Goal: Obtain resource: Obtain resource

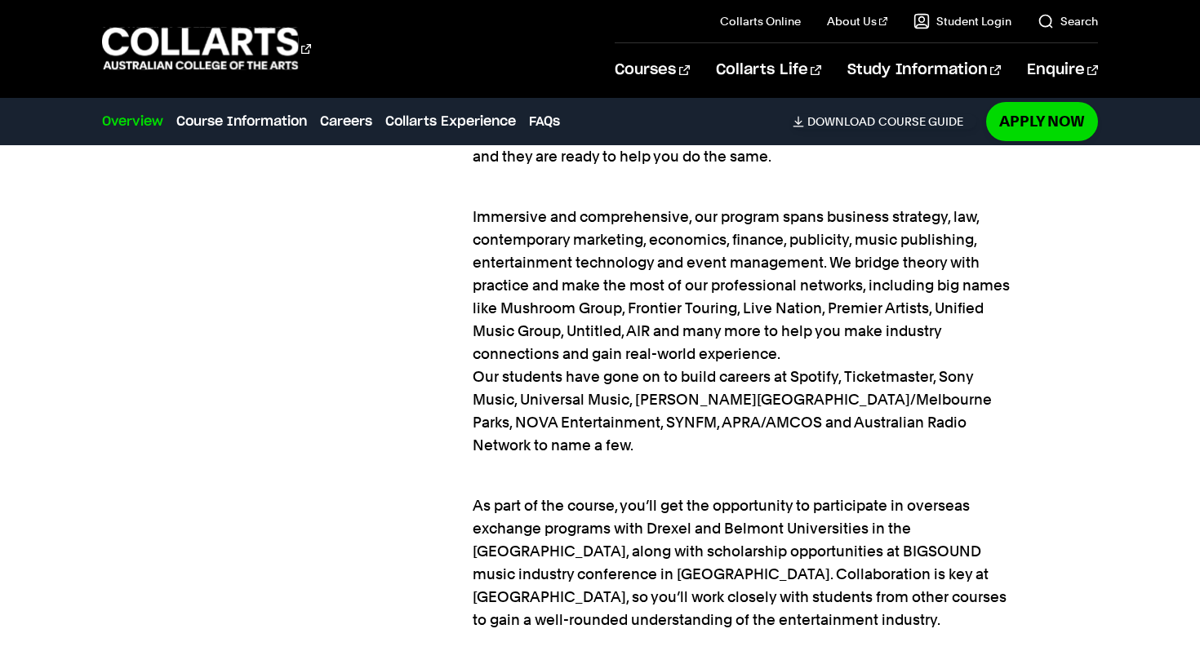
scroll to position [1754, 0]
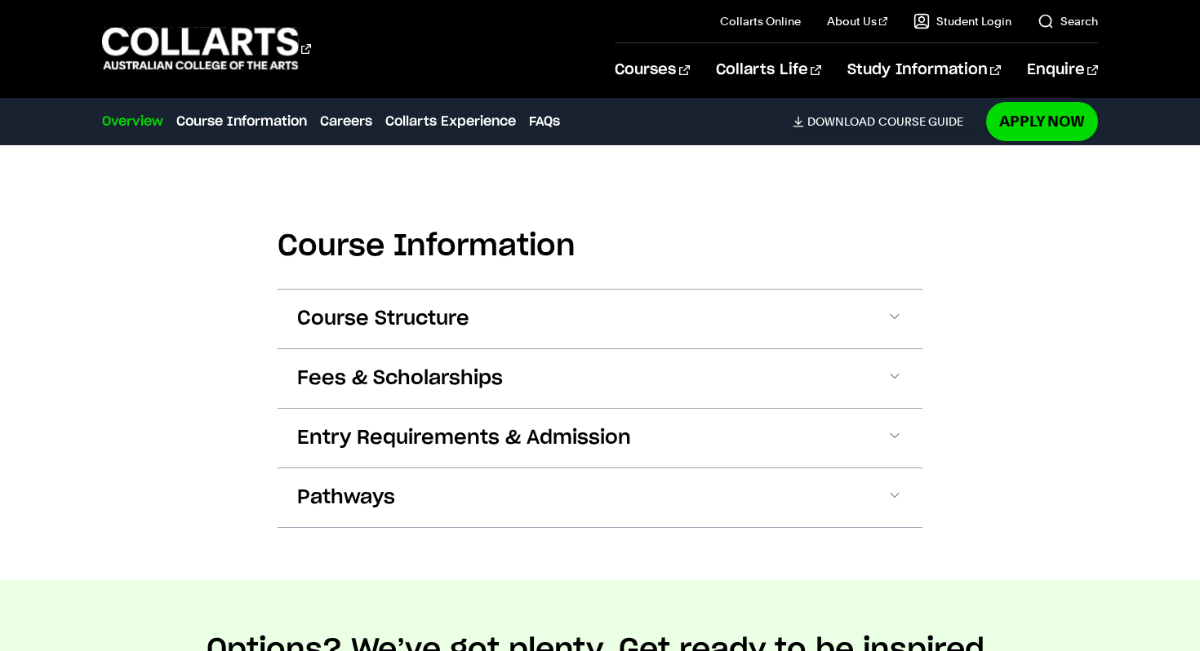
click at [608, 312] on button "Course Structure" at bounding box center [599, 319] width 645 height 59
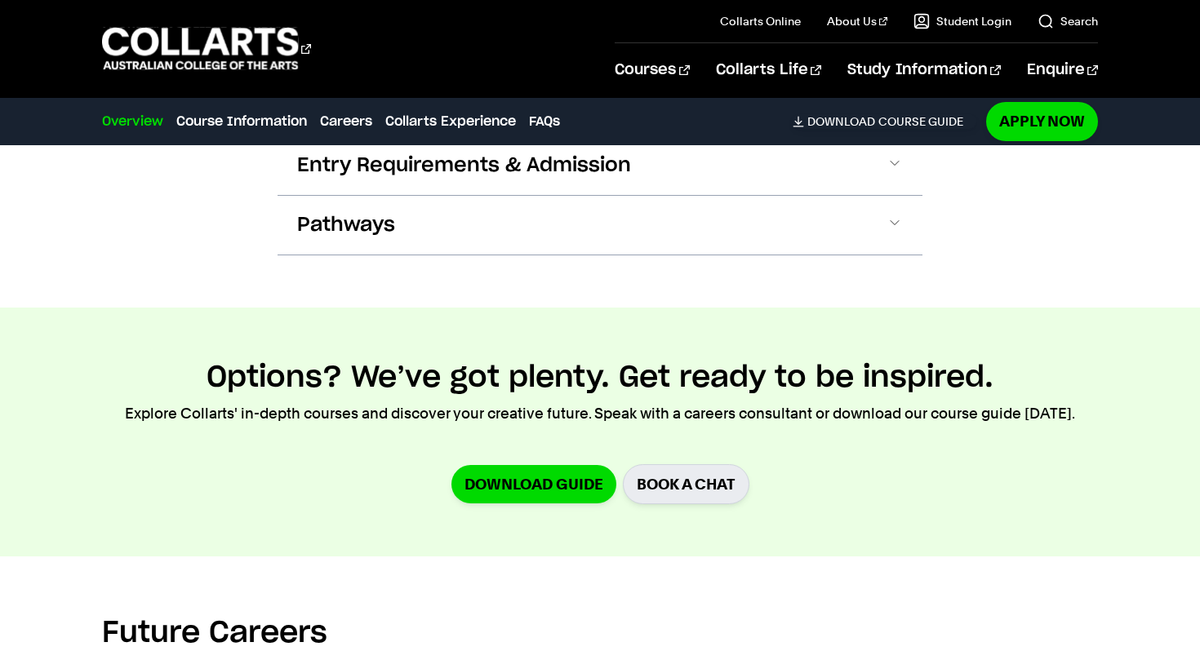
scroll to position [4262, 0]
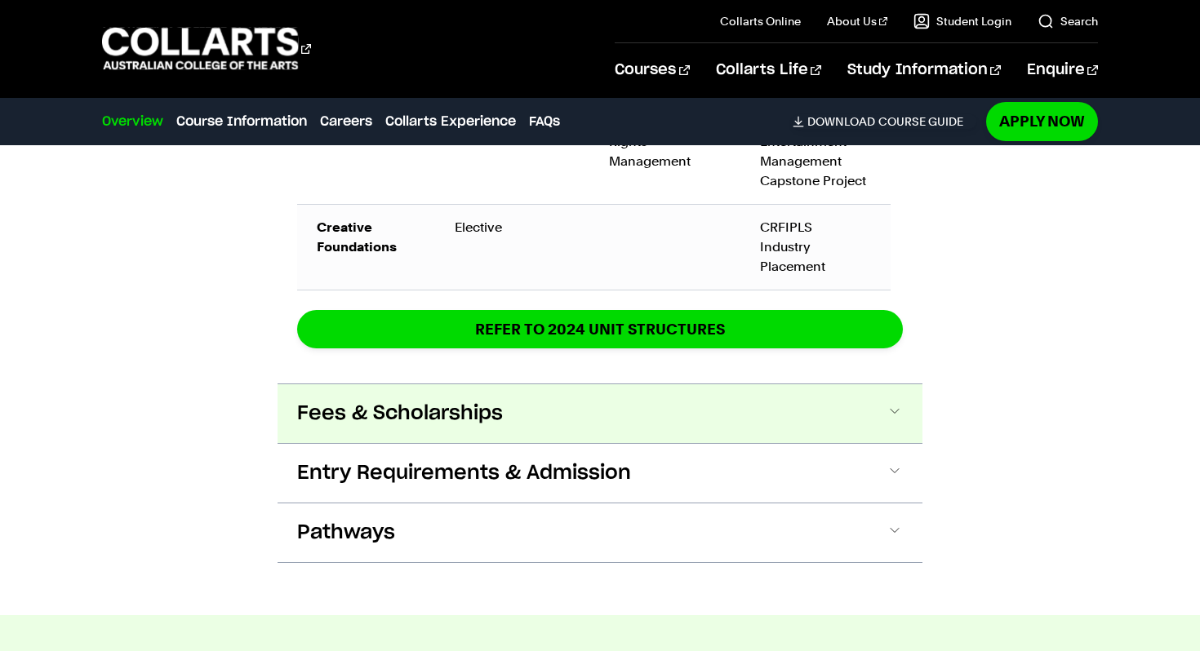
click at [535, 414] on button "Fees & Scholarships" at bounding box center [599, 413] width 645 height 59
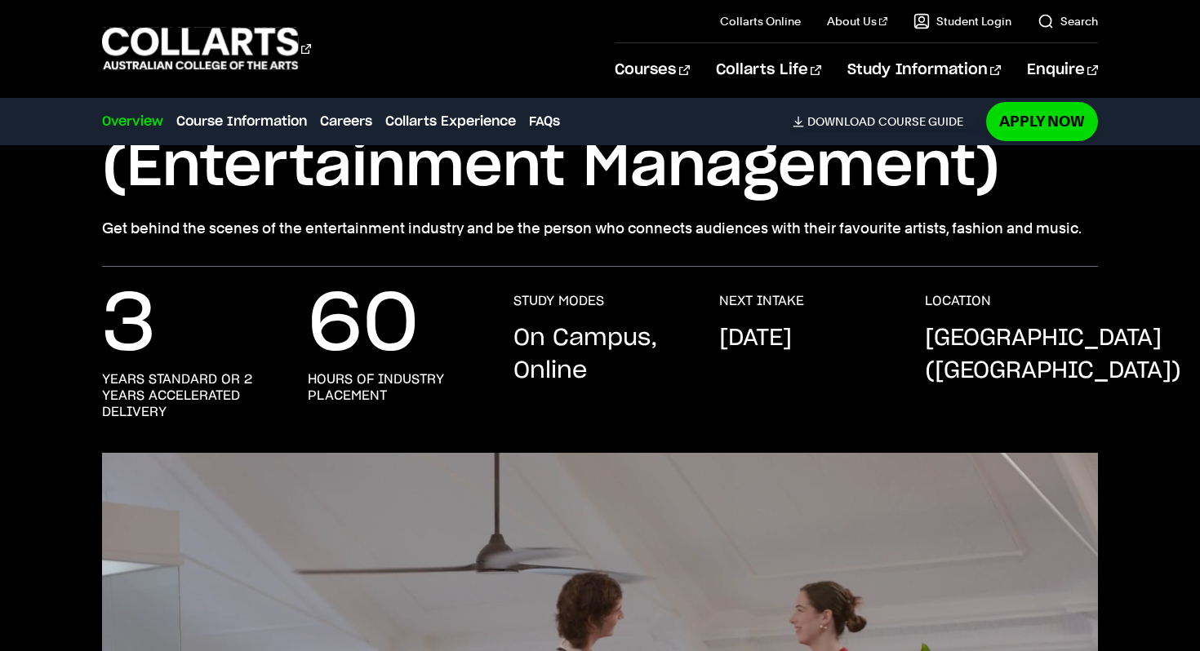
scroll to position [118, 0]
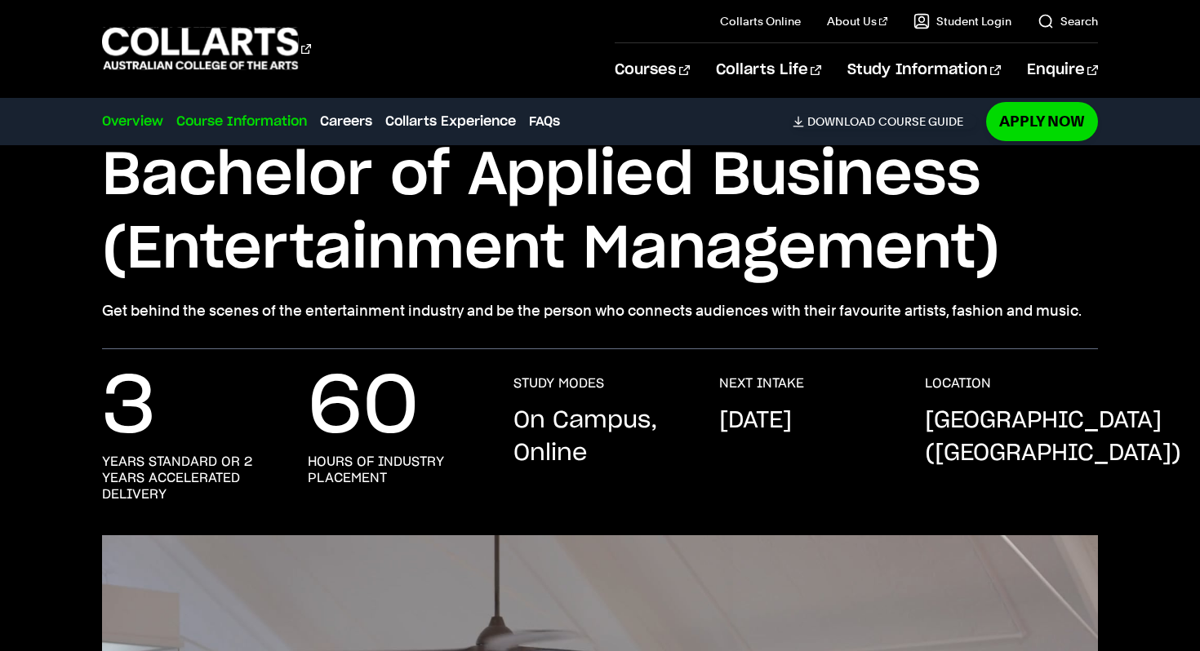
click at [281, 117] on link "Course Information" at bounding box center [241, 122] width 131 height 20
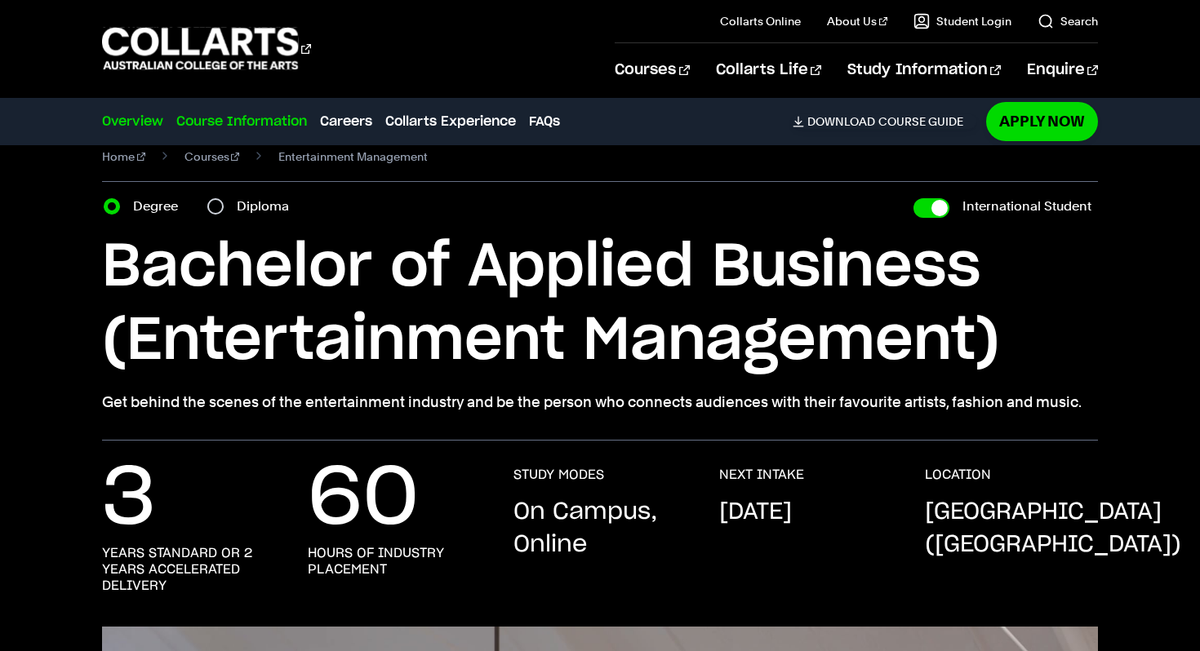
scroll to position [0, 0]
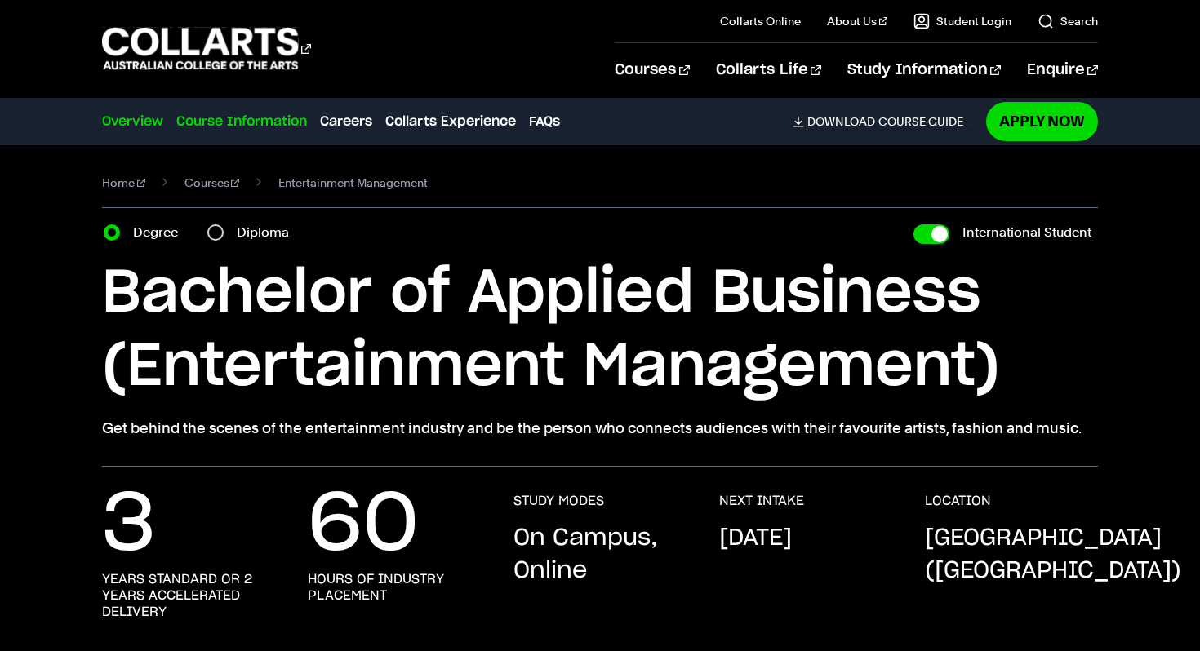
click at [289, 125] on link "Course Information" at bounding box center [241, 122] width 131 height 20
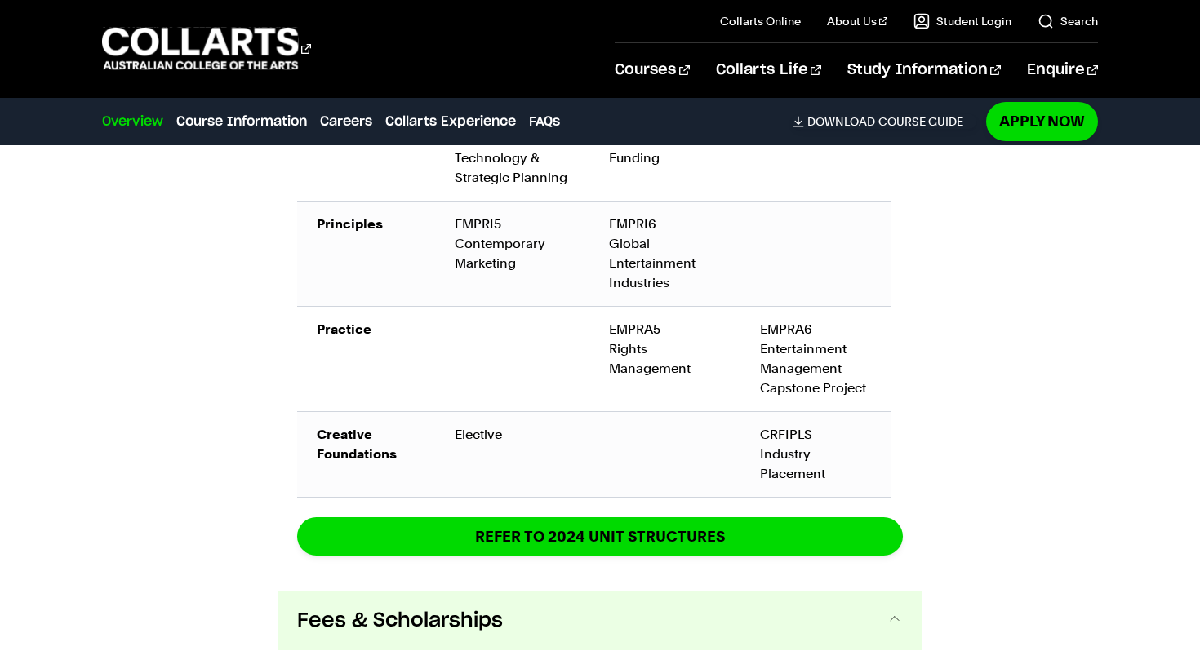
scroll to position [4046, 0]
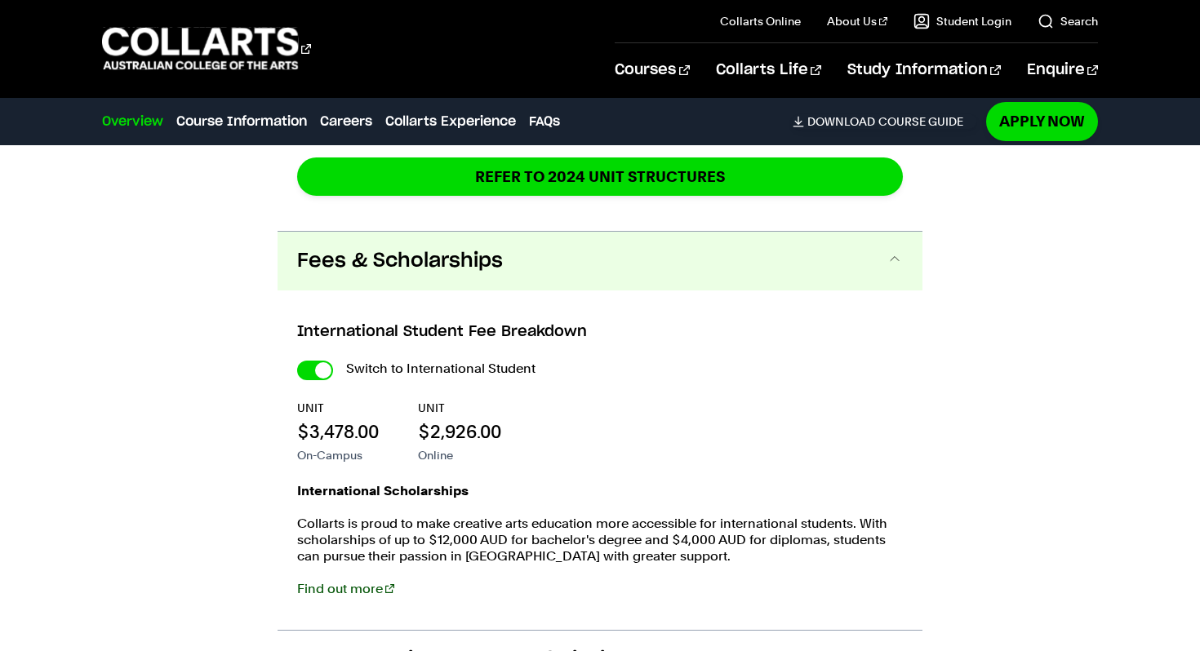
click at [347, 588] on link "Find out more" at bounding box center [345, 589] width 97 height 16
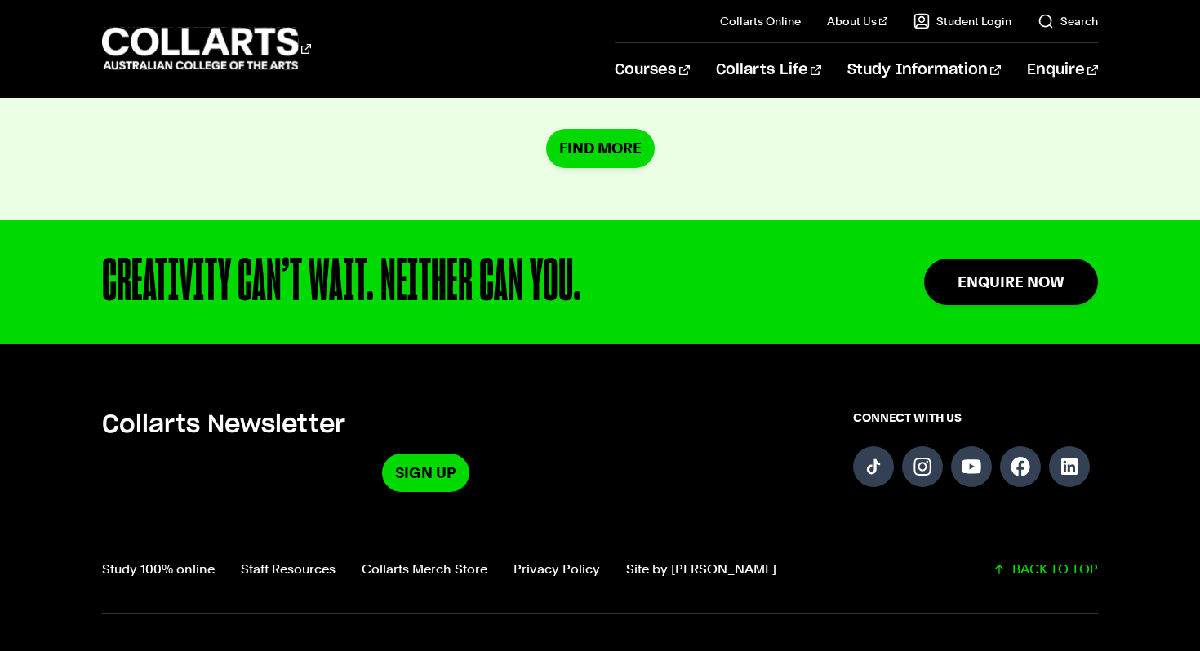
scroll to position [1718, 0]
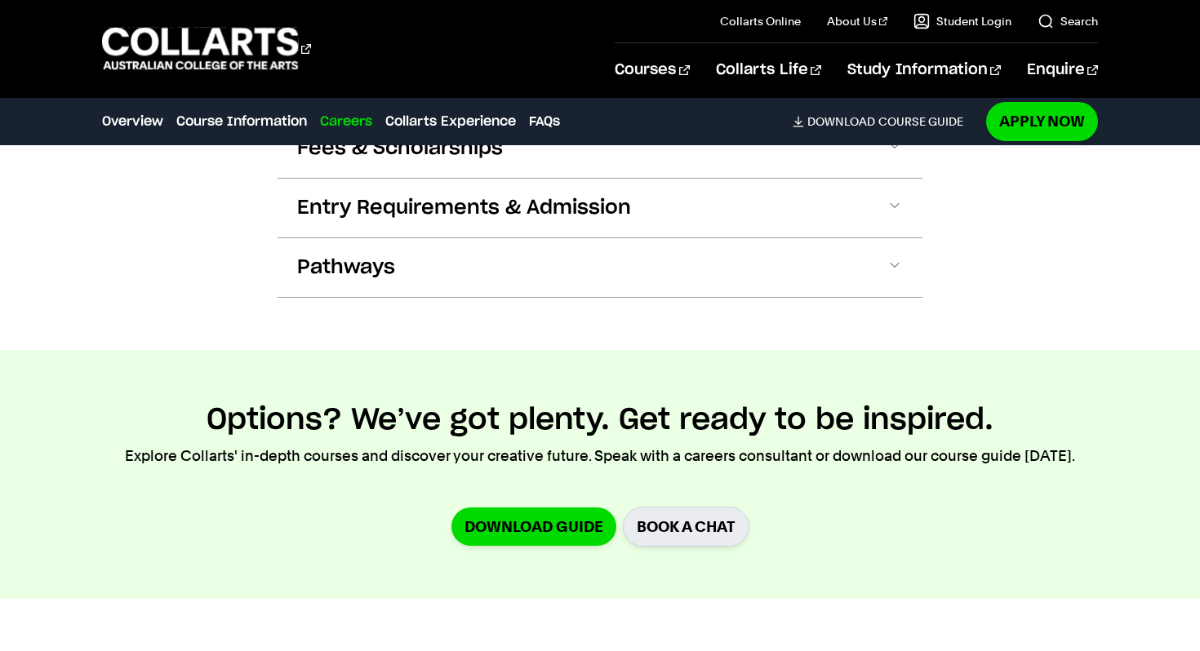
scroll to position [2301, 0]
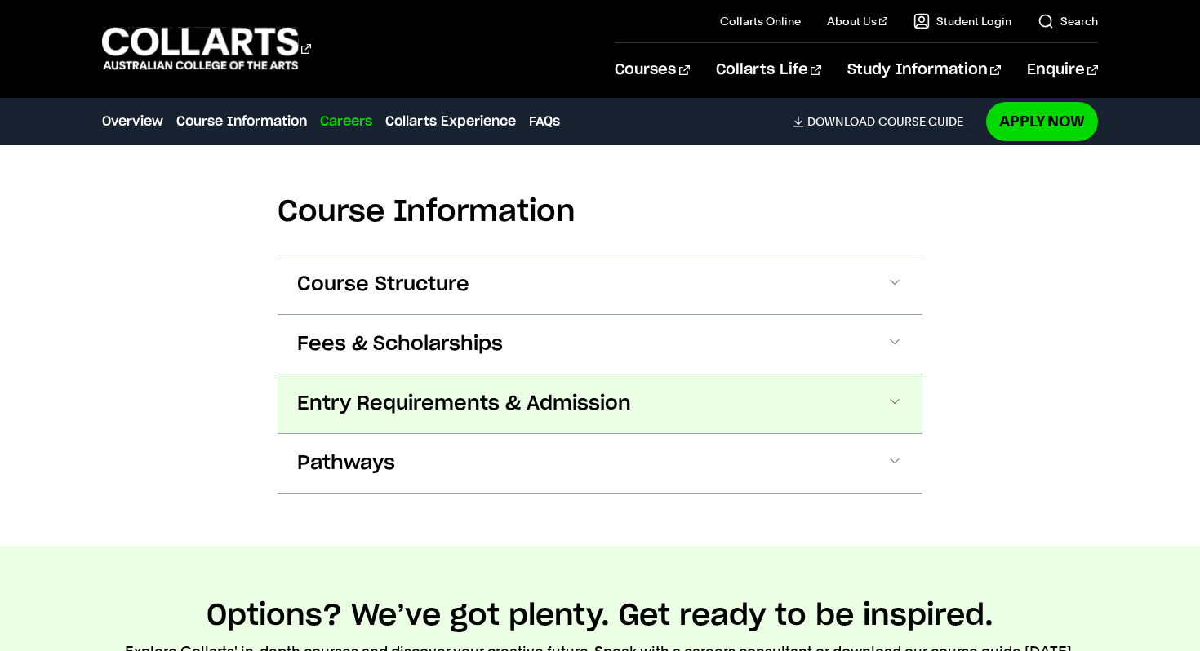
click at [357, 385] on button "Entry Requirements & Admission" at bounding box center [599, 404] width 645 height 59
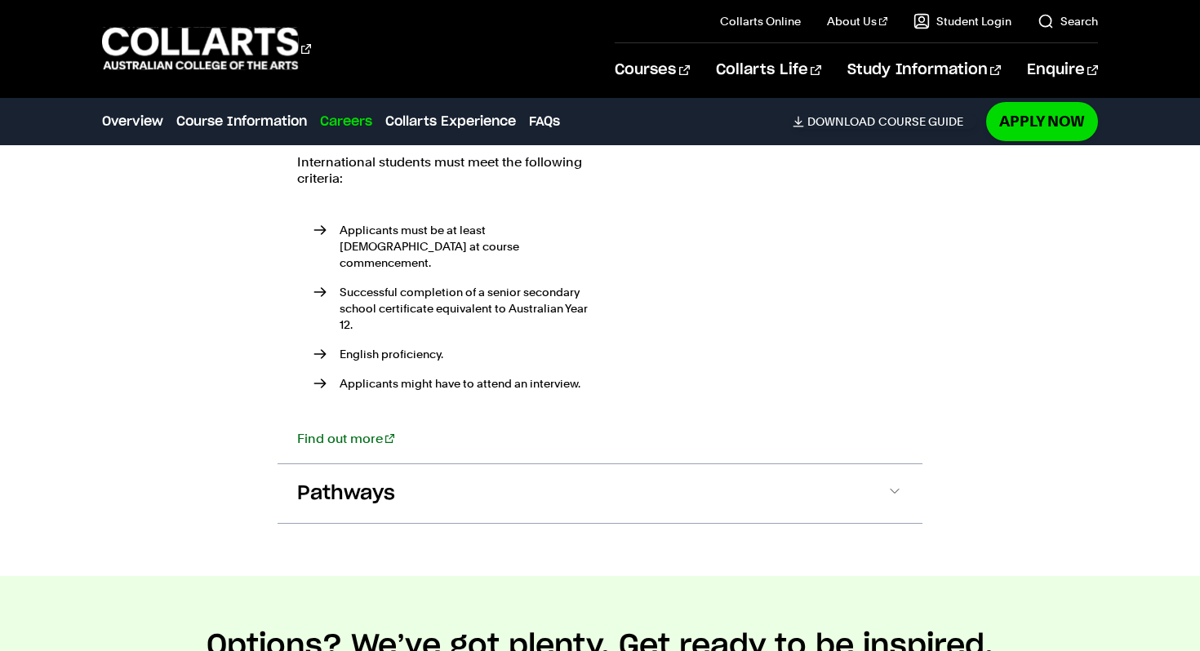
scroll to position [2779, 0]
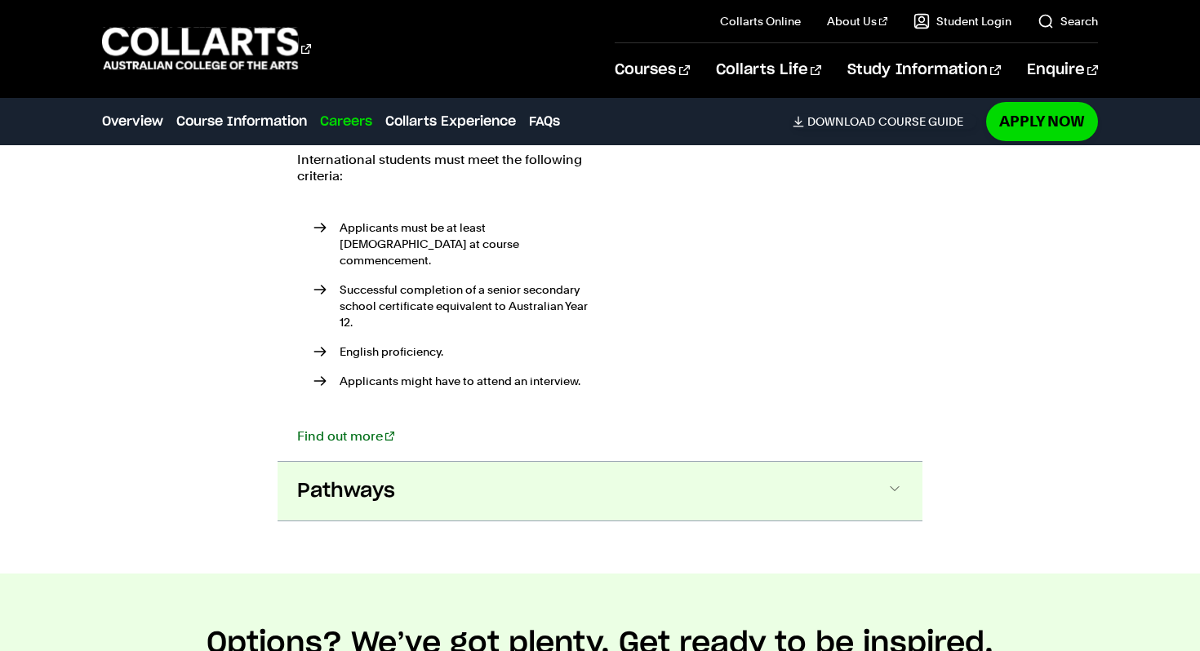
click at [374, 478] on span "Pathways" at bounding box center [346, 491] width 98 height 26
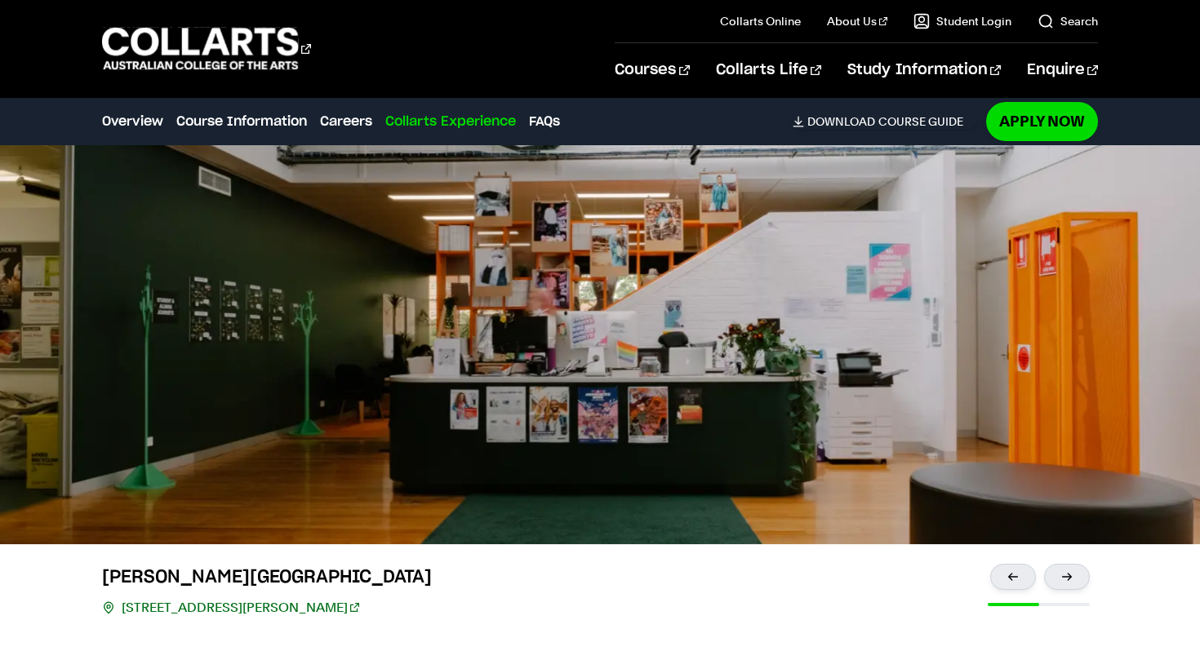
scroll to position [4857, 0]
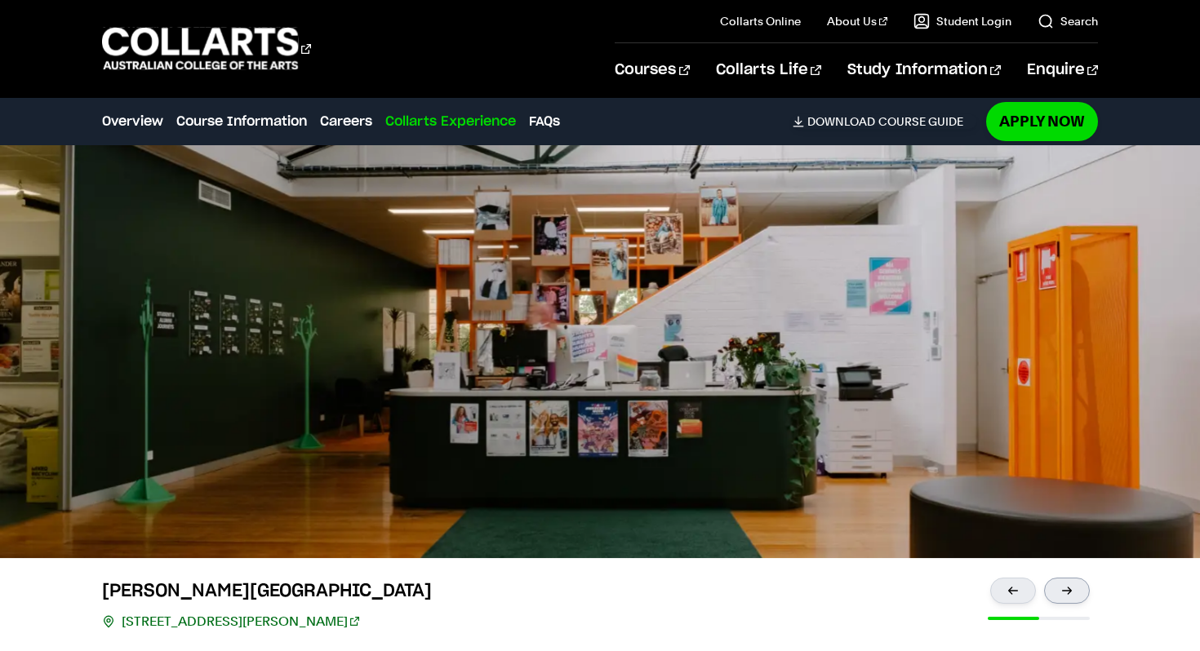
click at [1058, 578] on div at bounding box center [1067, 591] width 46 height 26
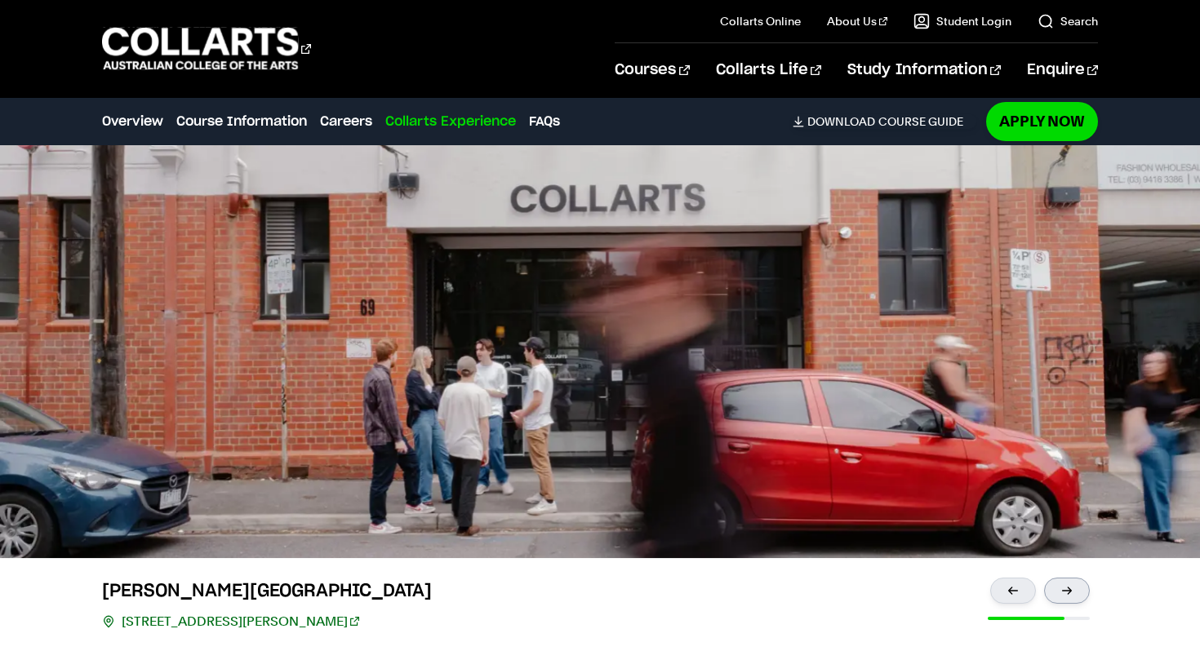
click at [1058, 578] on div at bounding box center [1067, 591] width 46 height 26
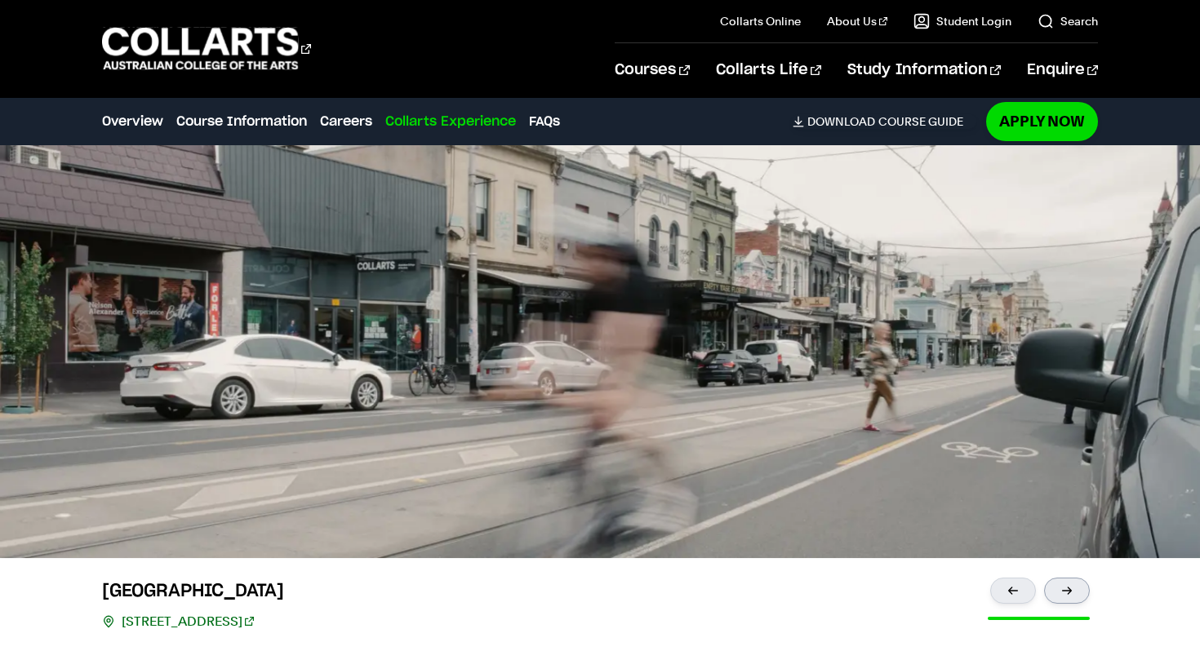
click at [1058, 578] on div at bounding box center [1067, 591] width 46 height 26
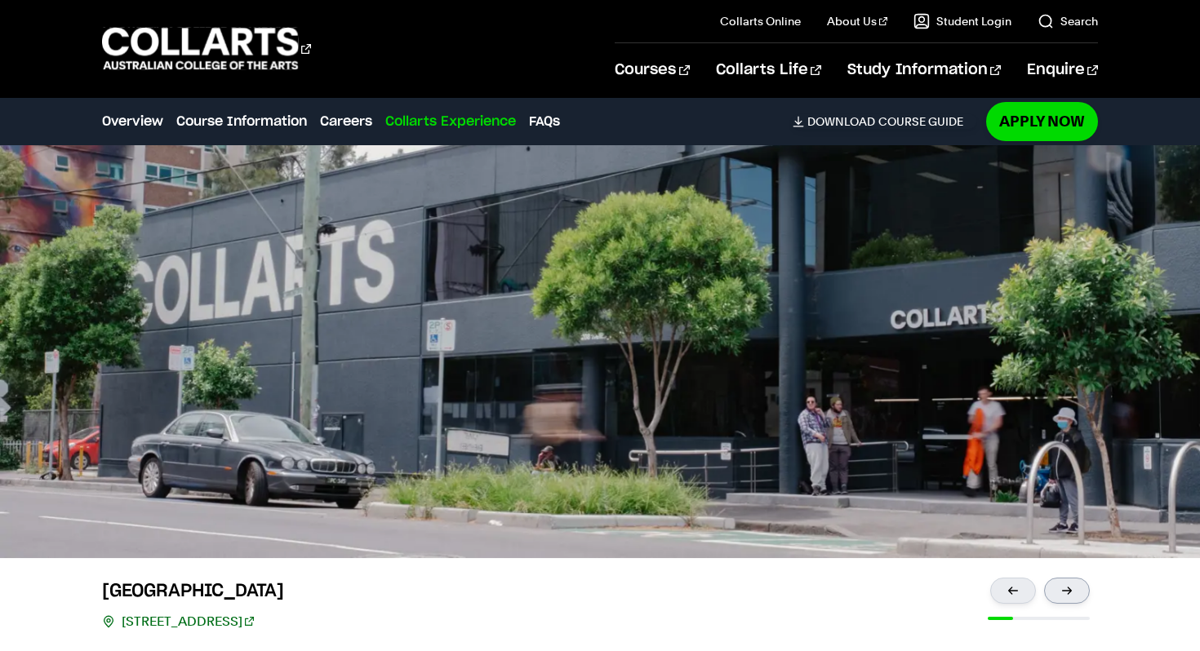
click at [1058, 578] on div at bounding box center [1067, 591] width 46 height 26
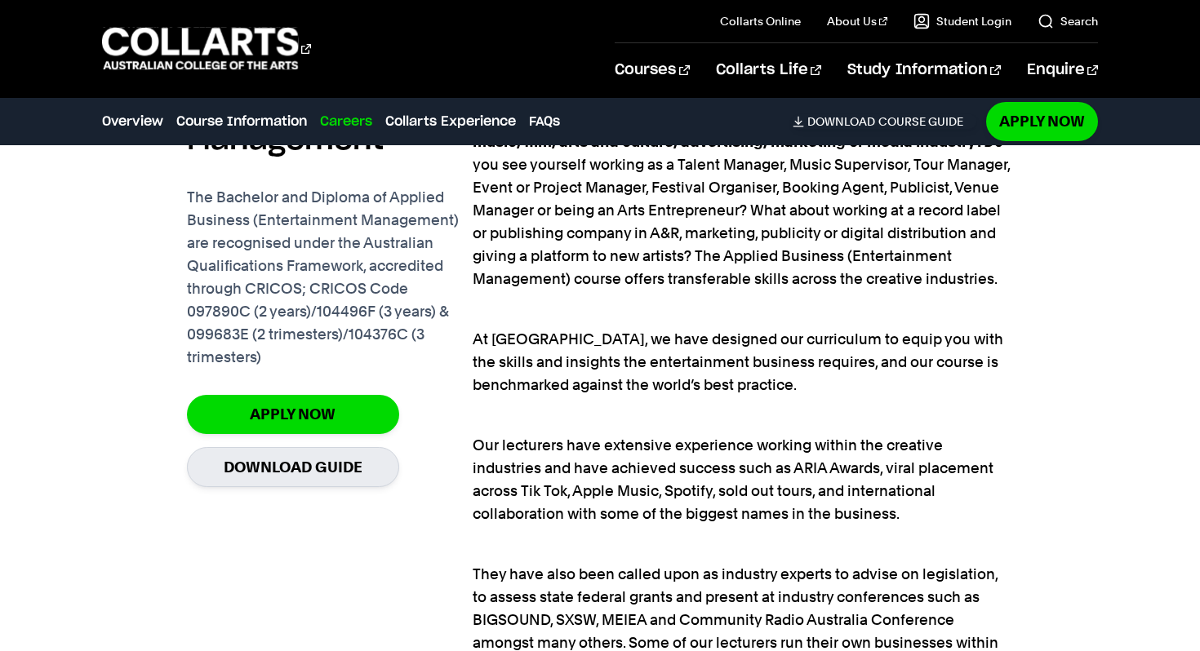
scroll to position [1098, 0]
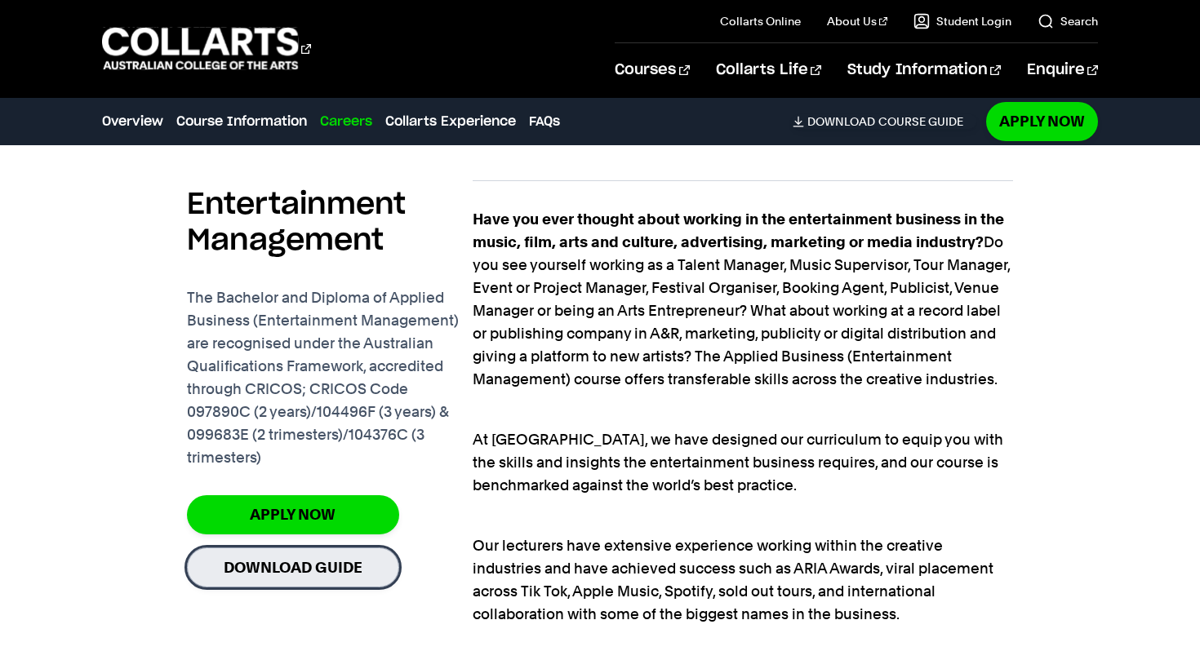
click at [269, 572] on link "Download Guide" at bounding box center [293, 568] width 212 height 40
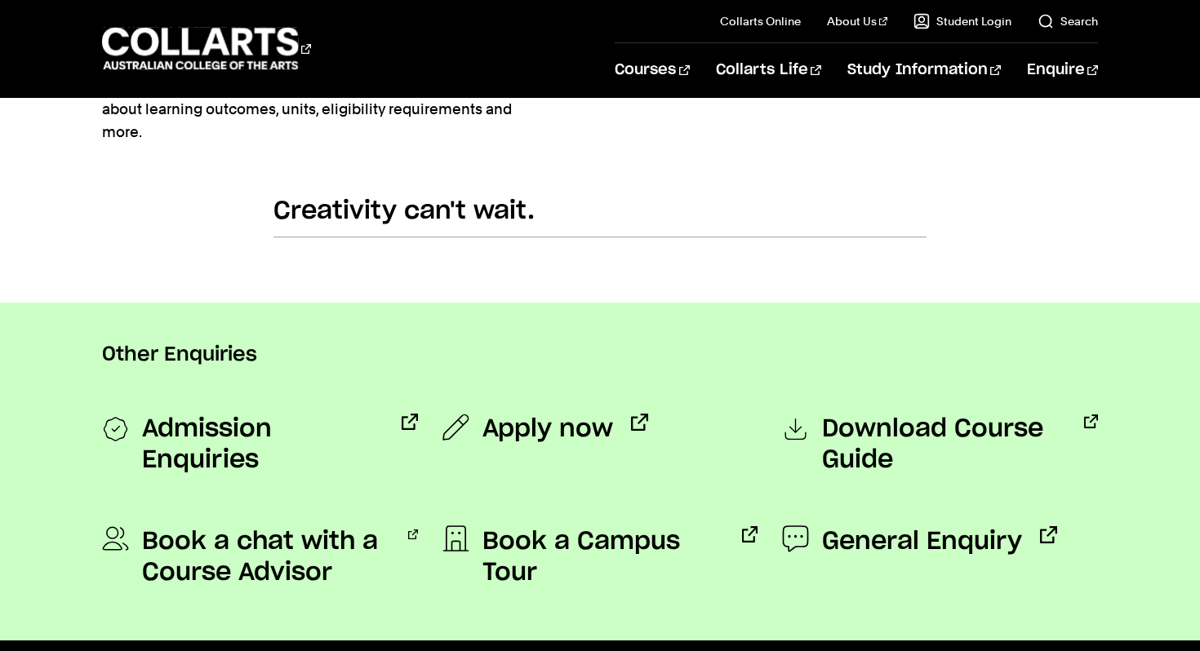
scroll to position [1027, 0]
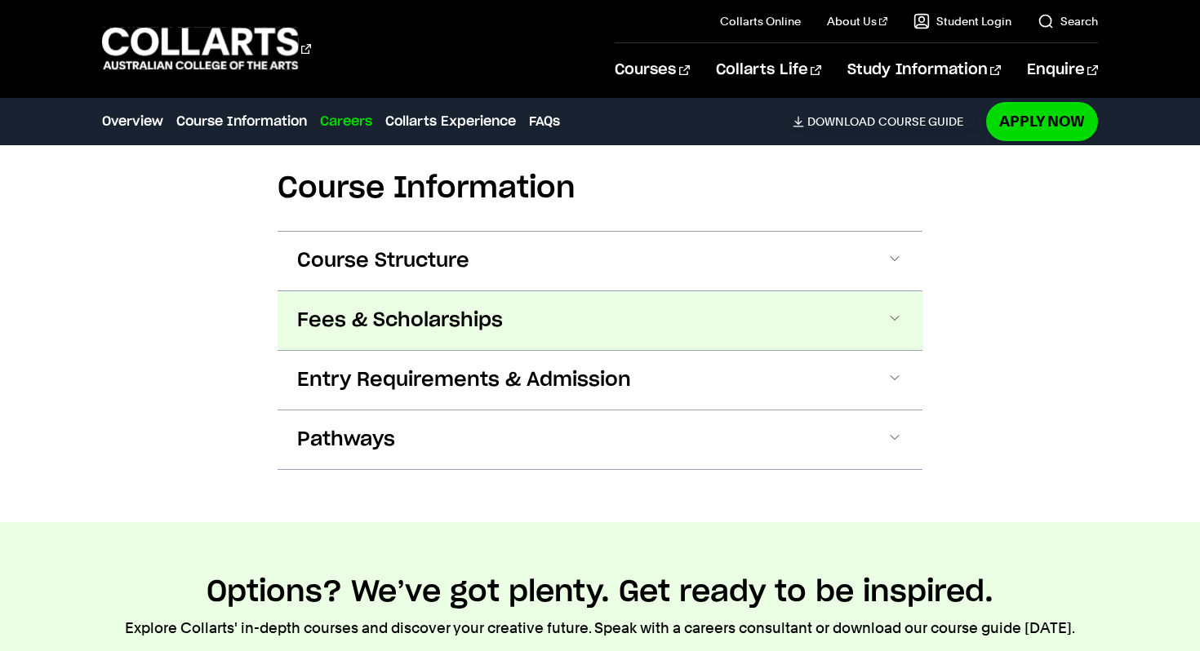
click at [371, 324] on span "Fees & Scholarships" at bounding box center [400, 321] width 206 height 26
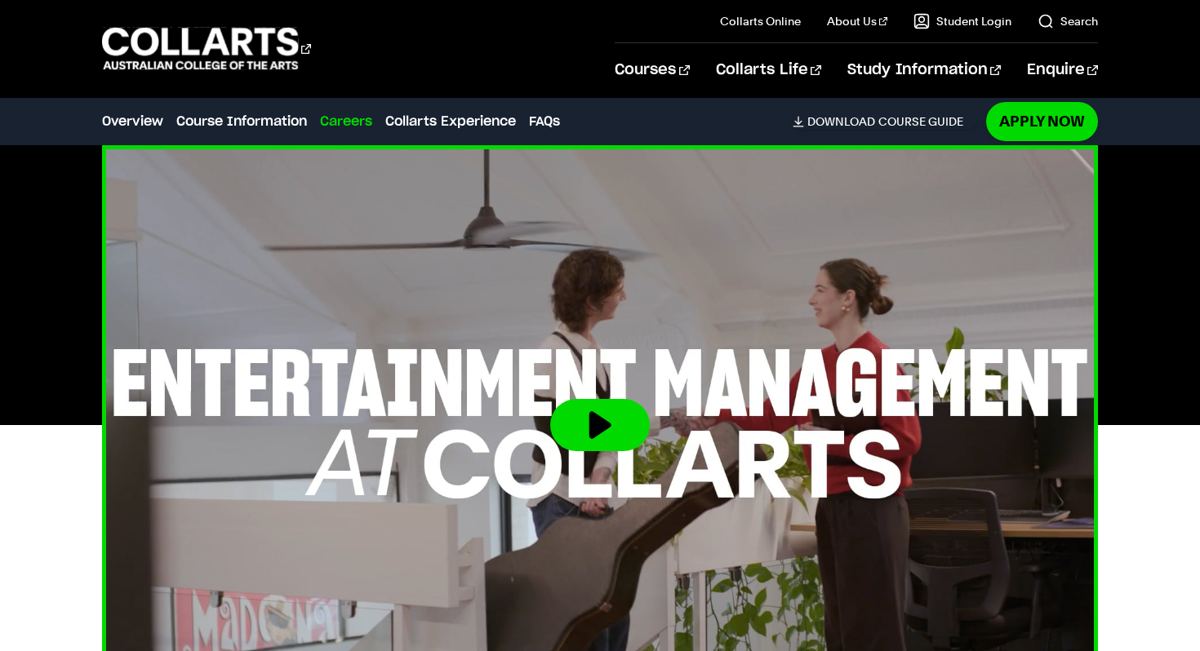
scroll to position [525, 0]
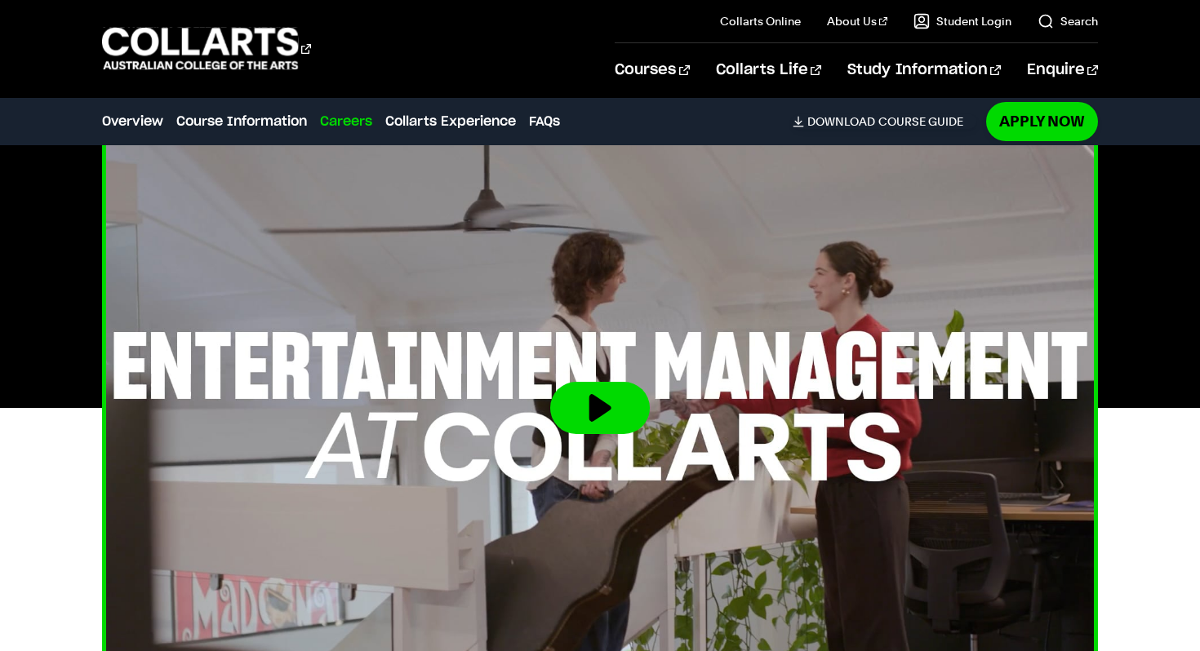
click at [615, 393] on button at bounding box center [600, 408] width 100 height 52
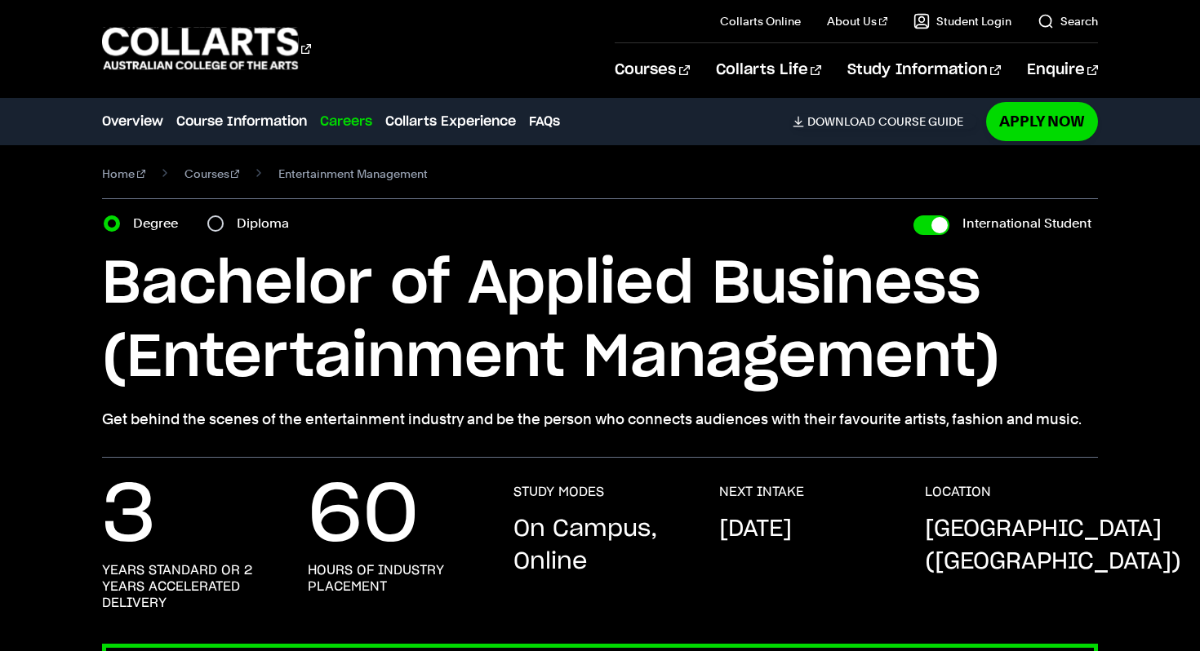
scroll to position [0, 0]
